Goal: Complete application form

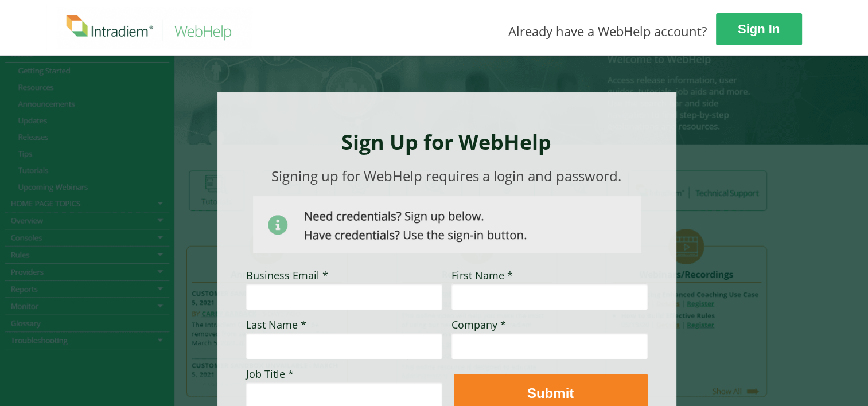
click at [769, 185] on div at bounding box center [434, 282] width 774 height 455
click at [321, 302] on input "Business Email *" at bounding box center [344, 297] width 196 height 26
type input "[PERSON_NAME][EMAIL_ADDRESS][DOMAIN_NAME]"
type input "[PERSON_NAME]"
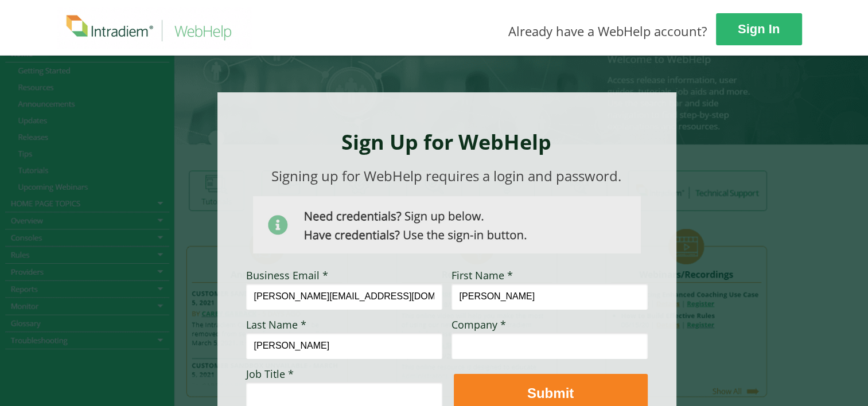
type input "[PERSON_NAME]"
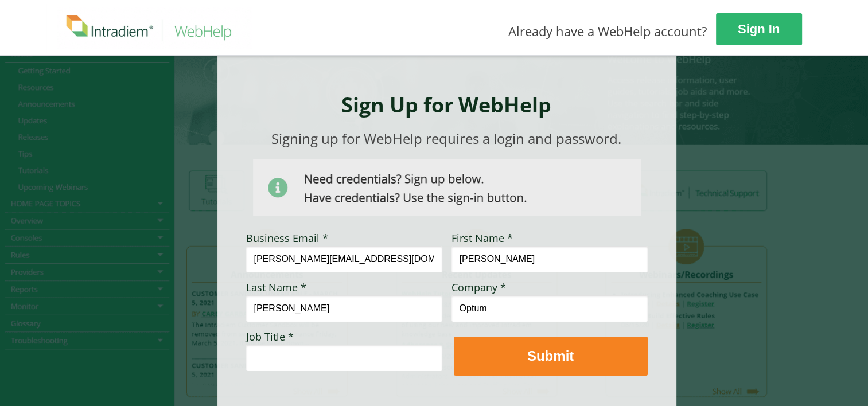
scroll to position [57, 0]
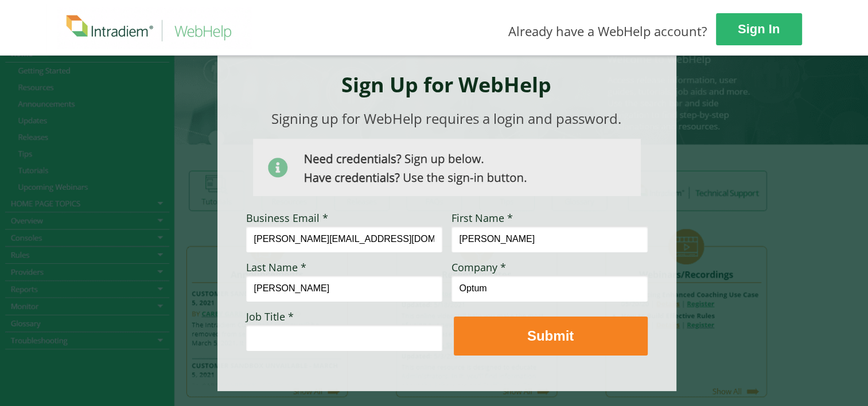
type input "Optum"
click at [369, 342] on input "Job Title *" at bounding box center [344, 338] width 196 height 26
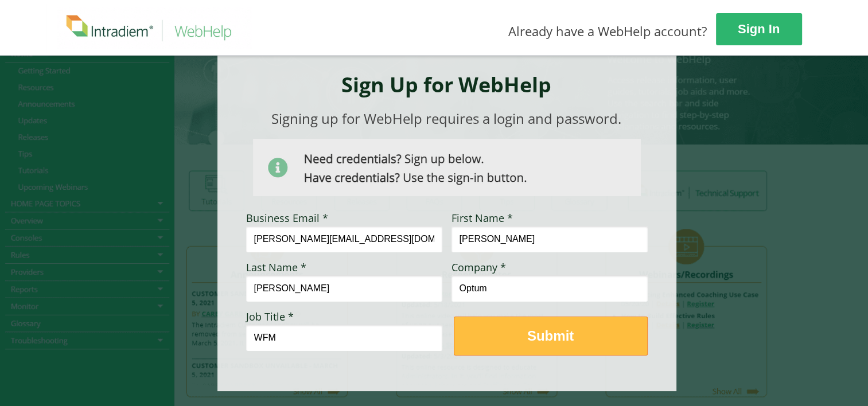
type input "WFM"
click at [487, 335] on span "Submit" at bounding box center [551, 336] width 193 height 17
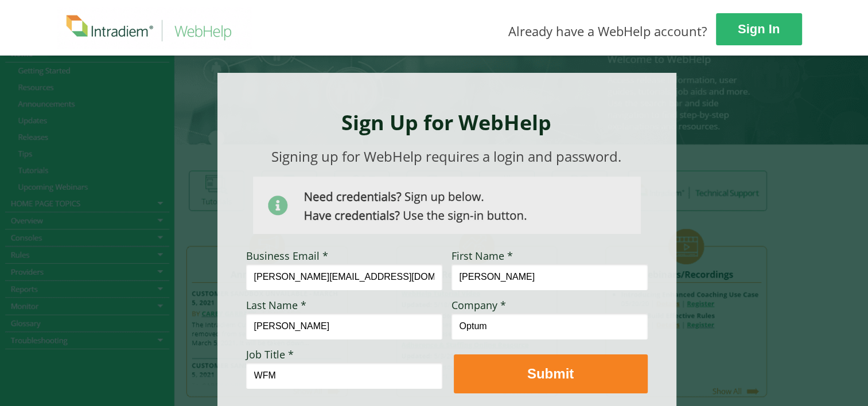
scroll to position [0, 0]
